Goal: Register for event/course

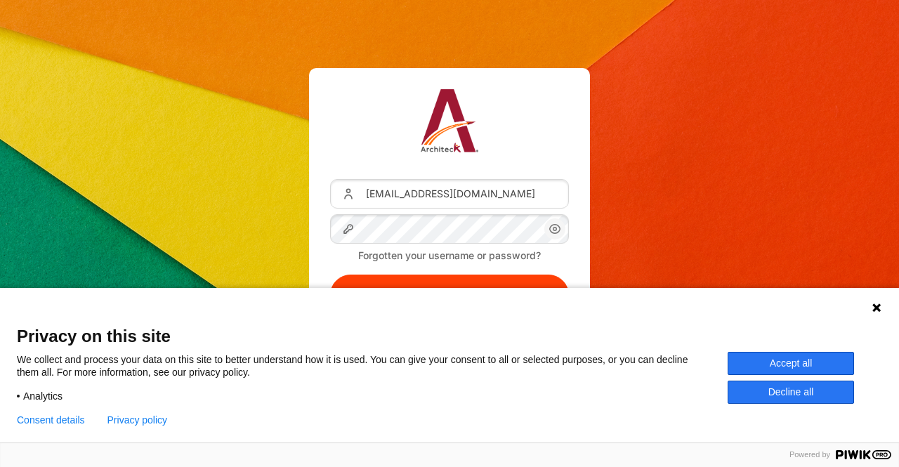
click at [787, 366] on button "Accept all" at bounding box center [790, 363] width 126 height 23
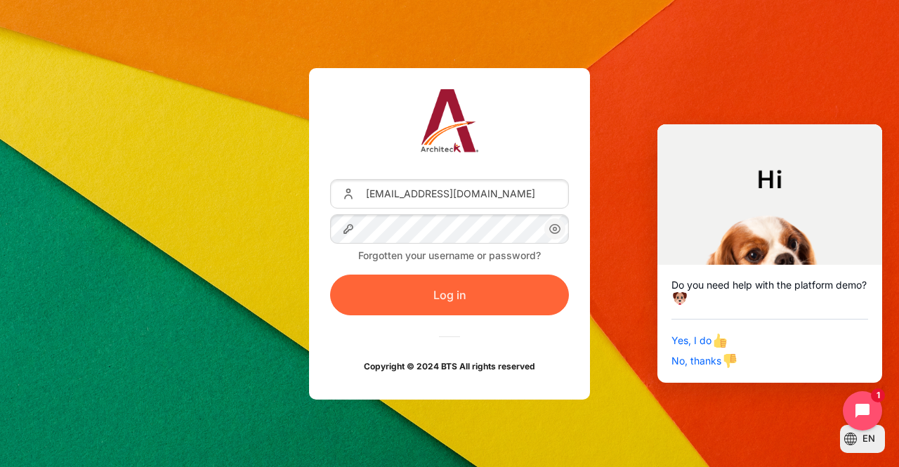
click at [443, 296] on button "Log in" at bounding box center [449, 294] width 239 height 41
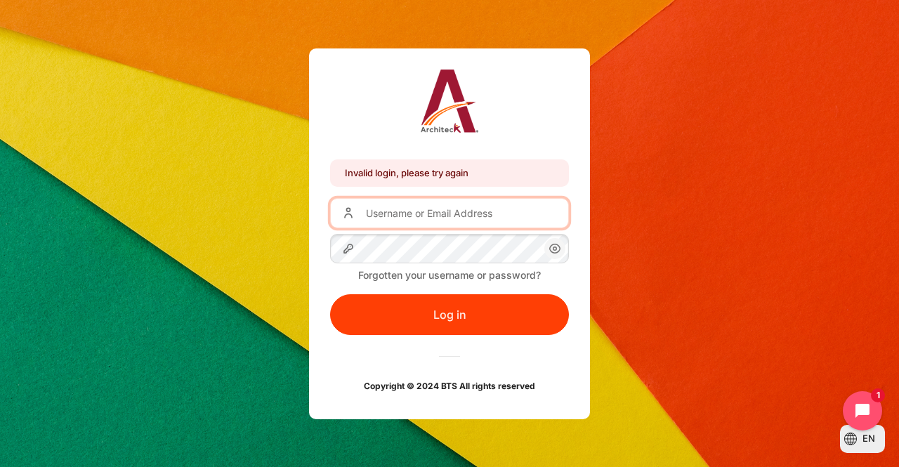
click at [488, 213] on input "Username or Email Address" at bounding box center [449, 212] width 239 height 29
type input "saowalal@ais.co.th"
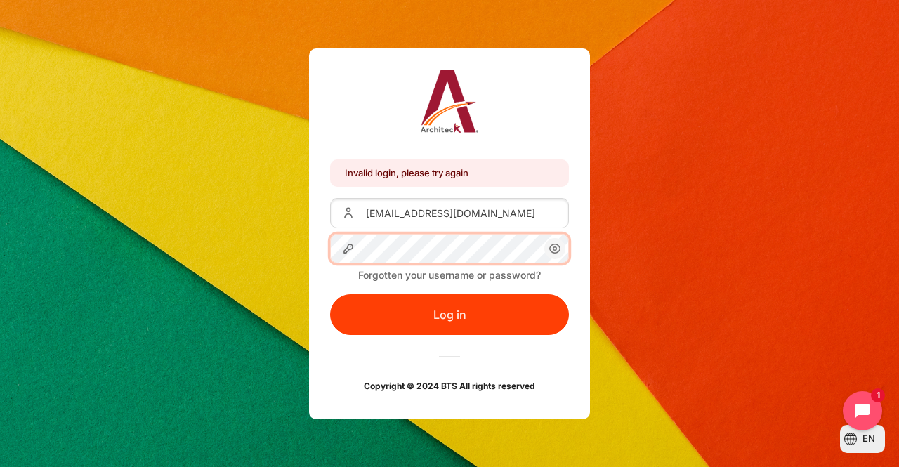
click at [330, 294] on button "Log in" at bounding box center [449, 314] width 239 height 41
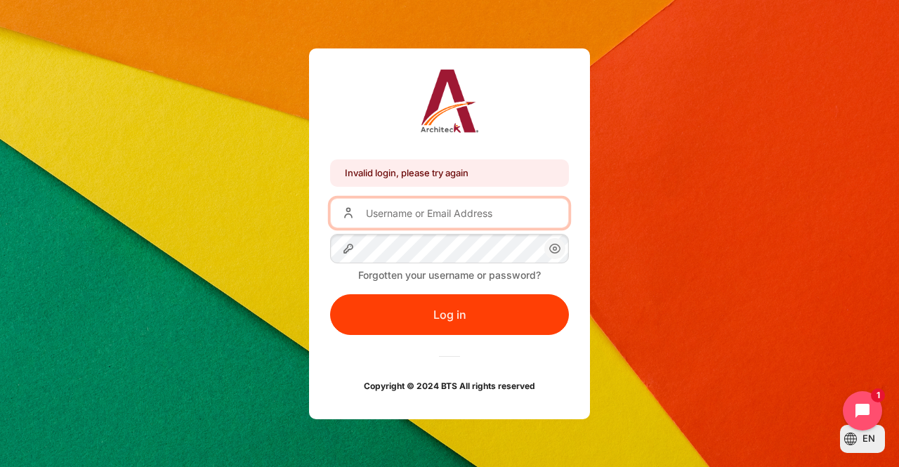
click at [424, 211] on input "Username or Email Address" at bounding box center [449, 212] width 239 height 29
type input "[EMAIL_ADDRESS][DOMAIN_NAME]"
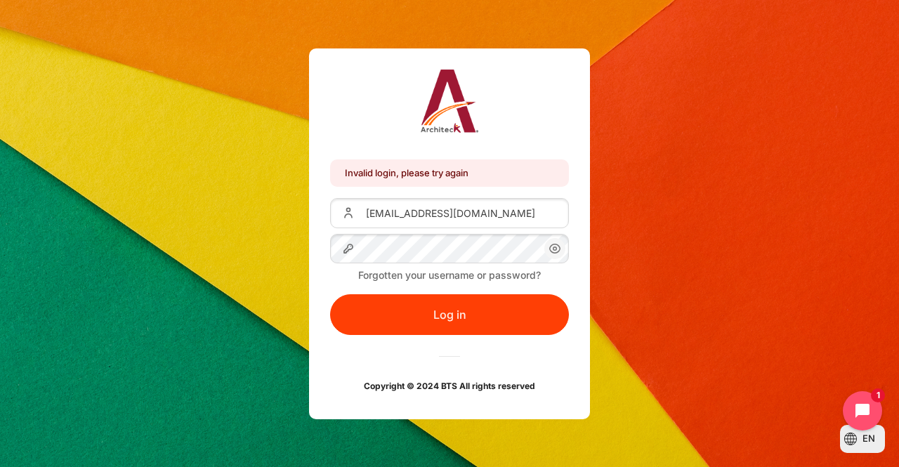
click at [558, 255] on icon "Content" at bounding box center [554, 248] width 17 height 17
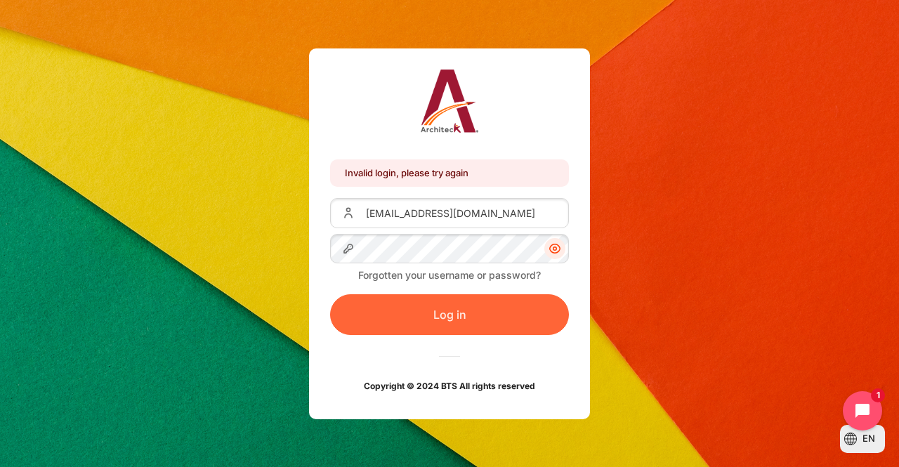
click at [522, 313] on button "Log in" at bounding box center [449, 314] width 239 height 41
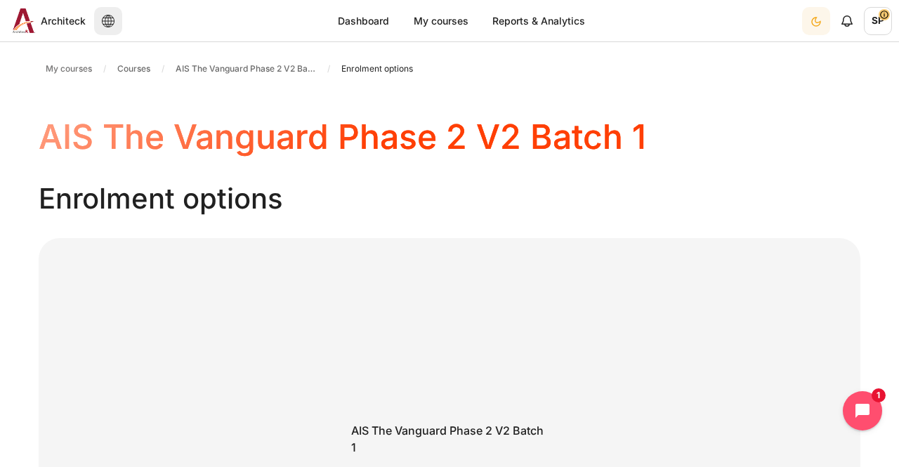
scroll to position [436, 0]
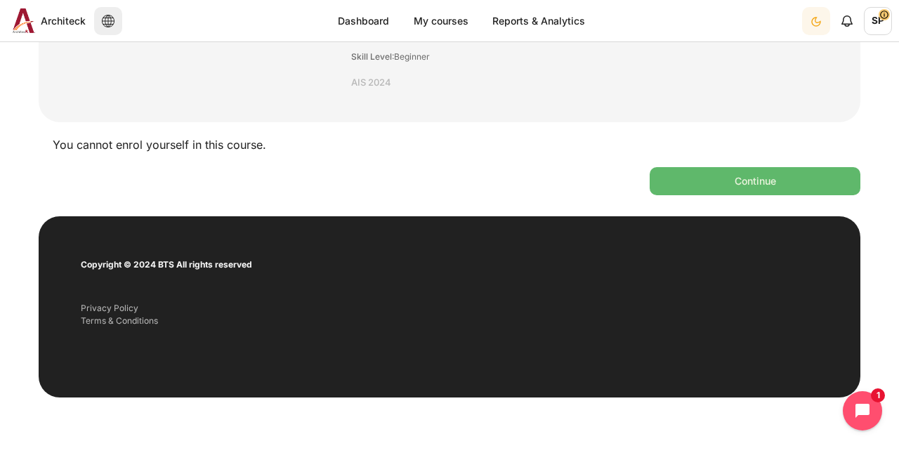
click at [743, 186] on button "Continue" at bounding box center [754, 181] width 211 height 28
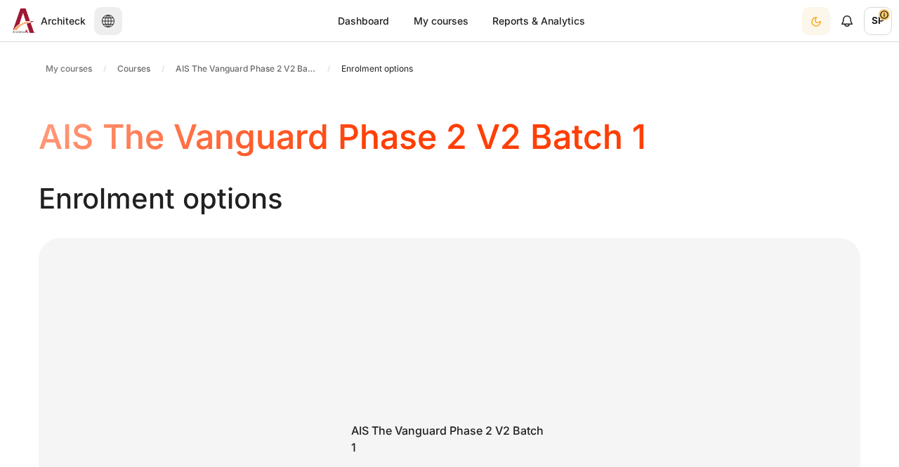
click at [263, 58] on li "AIS The Vanguard Phase 2 V2 Batch 1" at bounding box center [239, 69] width 166 height 22
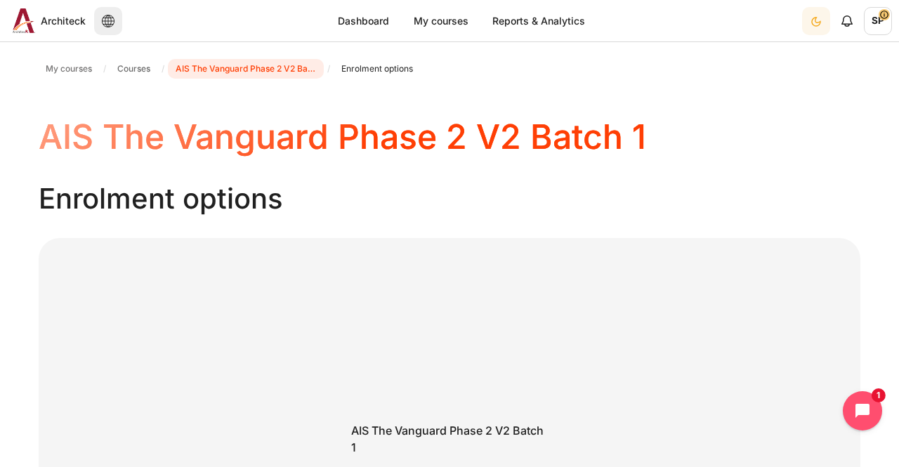
click at [264, 63] on span "AIS The Vanguard Phase 2 V2 Batch 1" at bounding box center [245, 68] width 140 height 13
